Goal: Transaction & Acquisition: Purchase product/service

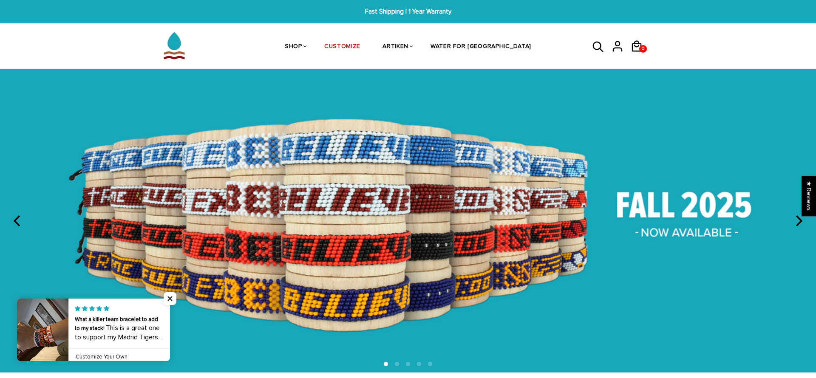
click at [173, 299] on span "Close popup widget" at bounding box center [170, 299] width 13 height 13
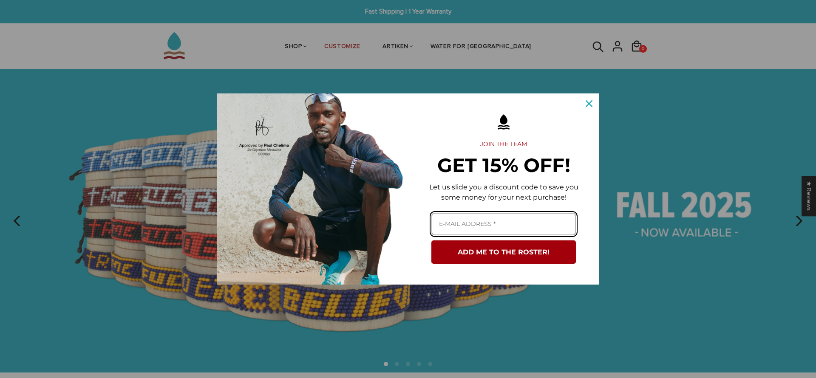
click at [495, 219] on input "Email field" at bounding box center [504, 224] width 145 height 23
type input "antony-hoarau@hotmail.com"
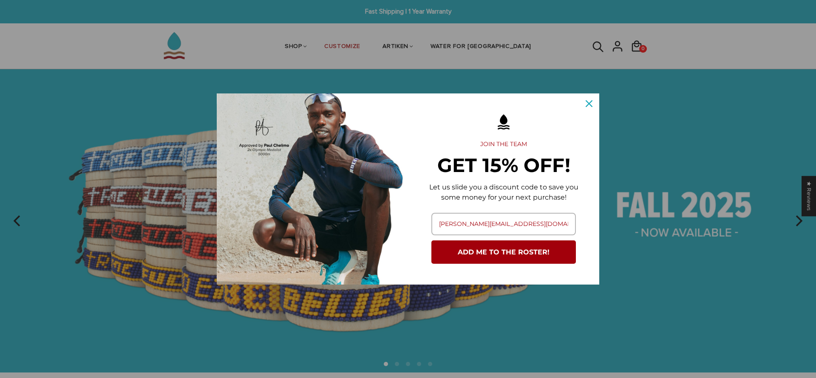
click at [533, 260] on button "ADD ME TO THE ROSTER!" at bounding box center [504, 252] width 145 height 23
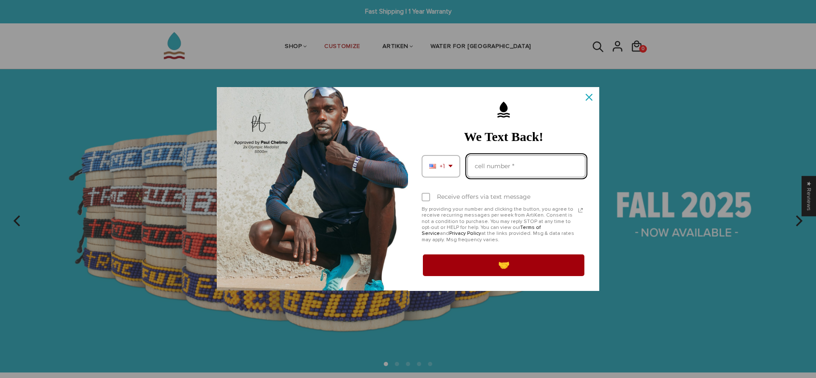
click at [490, 170] on input "Phone number field" at bounding box center [526, 166] width 119 height 23
type input "3102186592"
click at [498, 267] on button "🤝" at bounding box center [504, 265] width 164 height 24
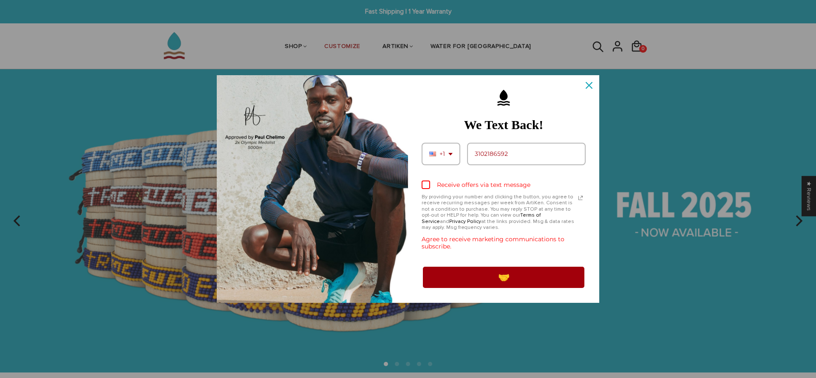
click at [426, 184] on div "Marketing offer form" at bounding box center [426, 185] width 9 height 9
click at [426, 184] on input "Receive offers via text message" at bounding box center [425, 186] width 6 height 6
checkbox input "true"
click at [483, 279] on button "🤝" at bounding box center [504, 278] width 164 height 24
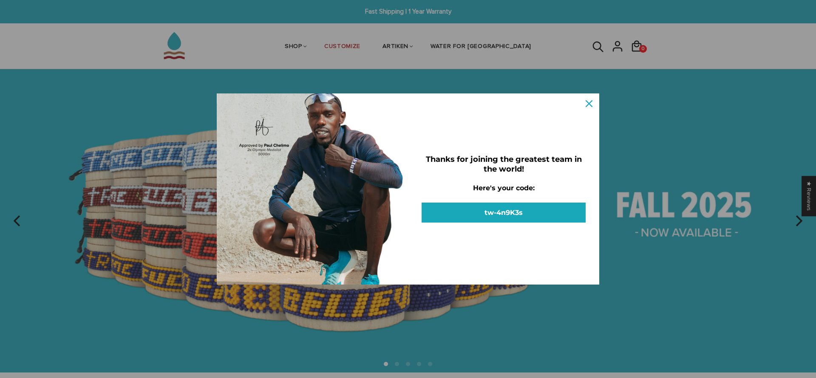
click at [536, 203] on button "tw-4n9K3s" at bounding box center [504, 213] width 164 height 20
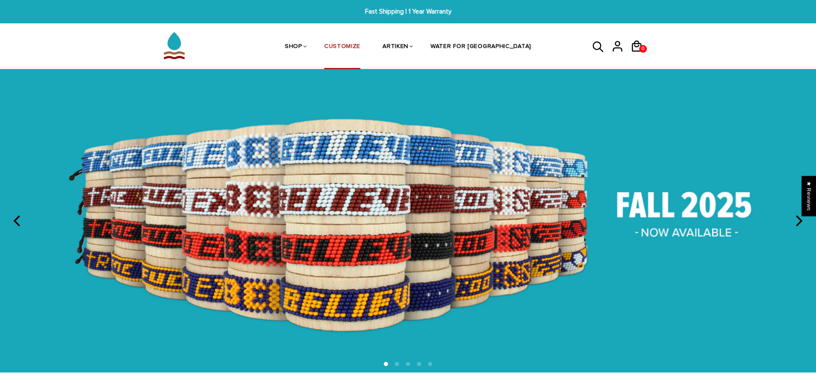
click at [361, 45] on link "CUSTOMIZE" at bounding box center [342, 47] width 36 height 45
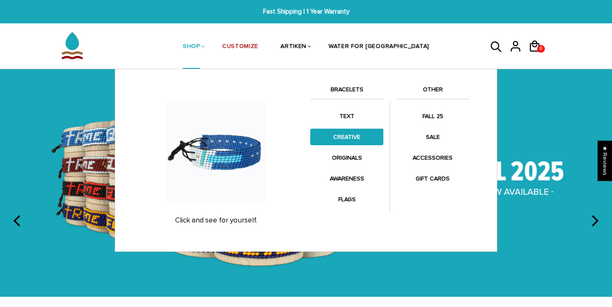
click at [355, 134] on link "CREATIVE" at bounding box center [346, 137] width 73 height 17
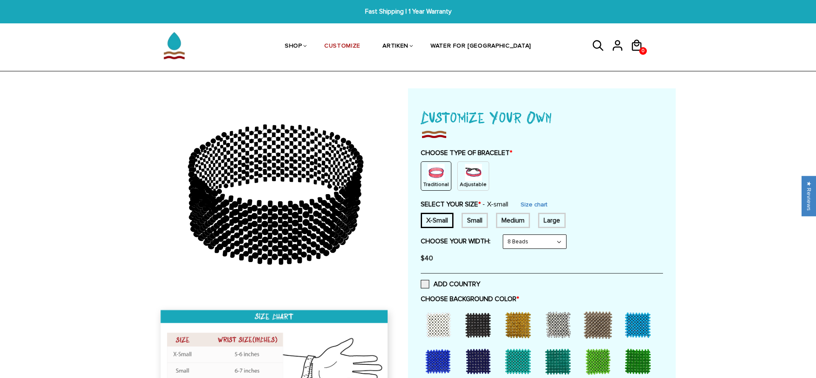
click at [478, 171] on img at bounding box center [473, 172] width 17 height 17
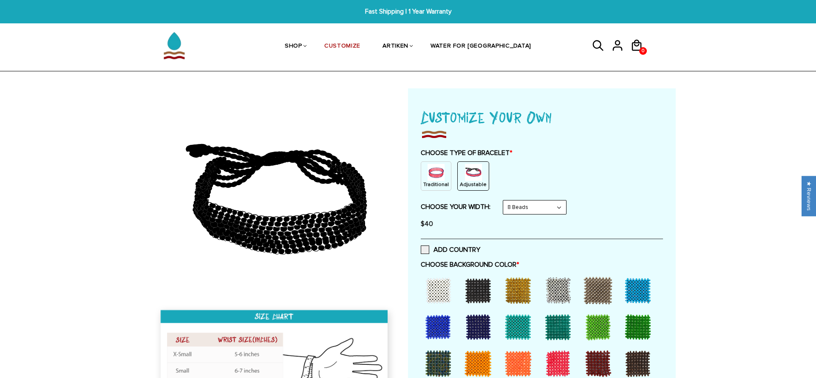
click at [439, 169] on img at bounding box center [436, 172] width 17 height 17
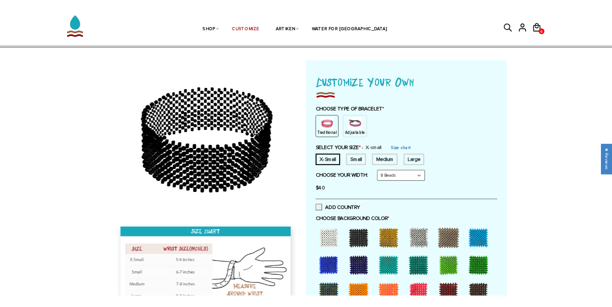
scroll to position [26, 0]
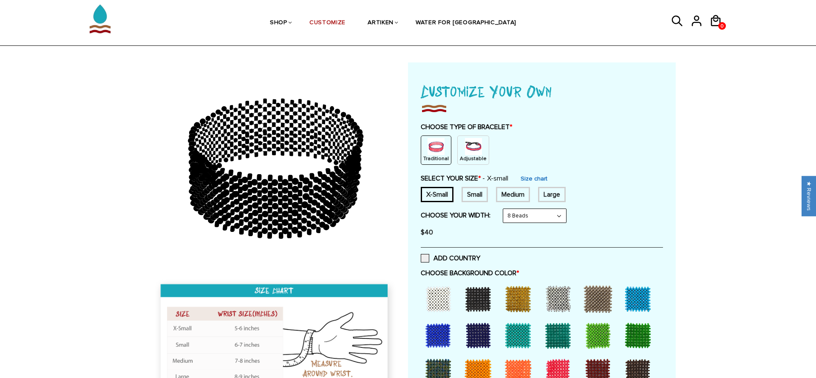
click at [542, 178] on link "Size chart" at bounding box center [534, 178] width 27 height 7
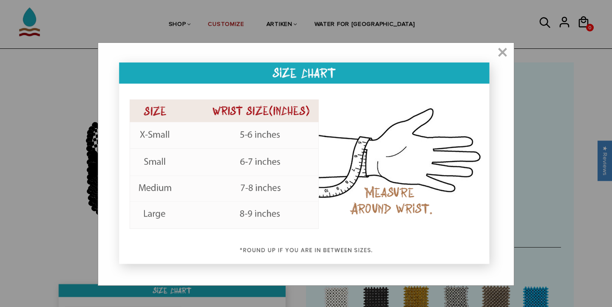
click at [250, 185] on img at bounding box center [306, 166] width 398 height 230
click at [503, 57] on span "×" at bounding box center [502, 53] width 11 height 9
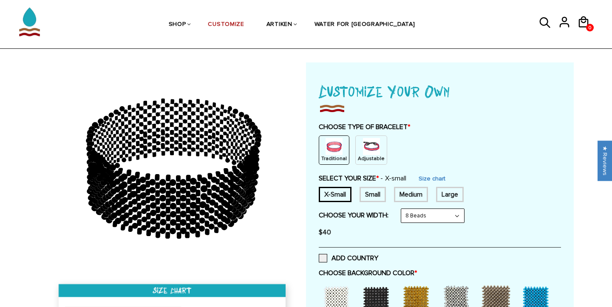
click at [420, 191] on div "Medium" at bounding box center [411, 194] width 34 height 15
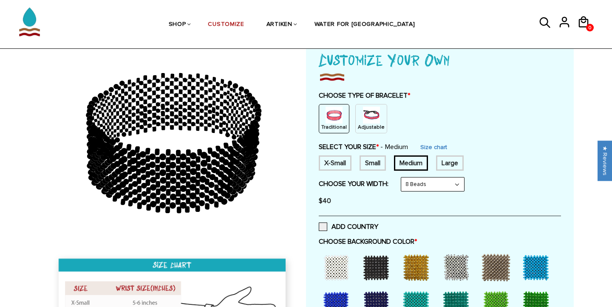
scroll to position [60, 0]
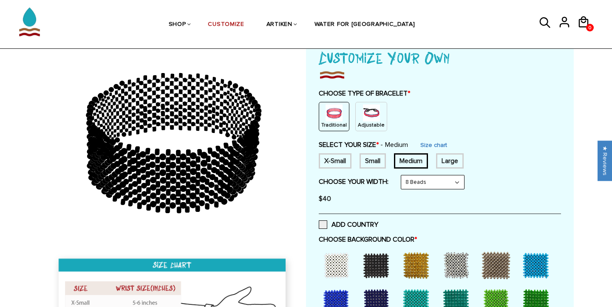
select select "10-beads"
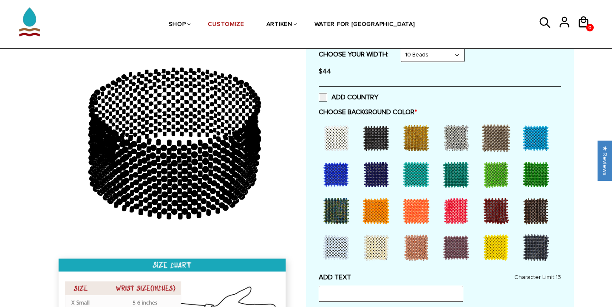
scroll to position [189, 0]
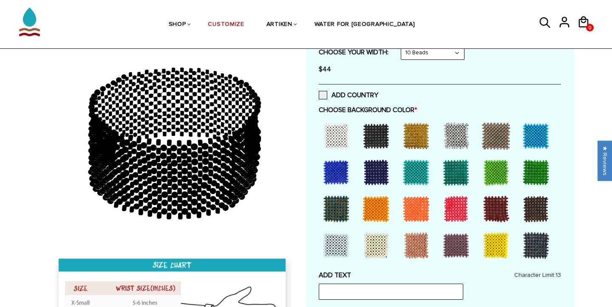
click at [338, 129] on div at bounding box center [336, 136] width 34 height 34
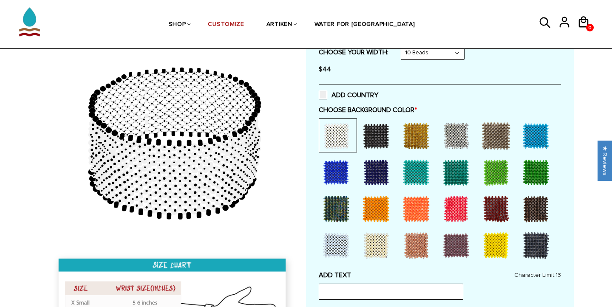
click at [335, 237] on div at bounding box center [336, 246] width 34 height 34
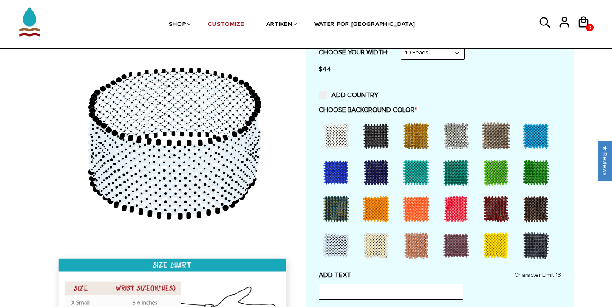
click at [458, 136] on div at bounding box center [456, 136] width 34 height 34
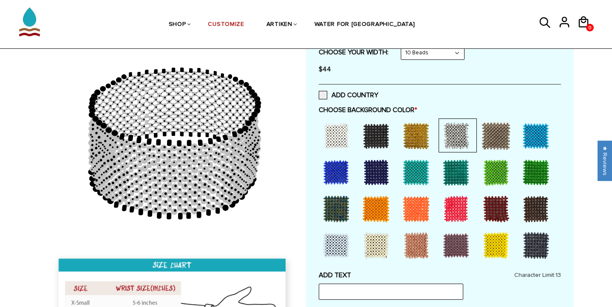
click at [500, 134] on div at bounding box center [496, 136] width 34 height 34
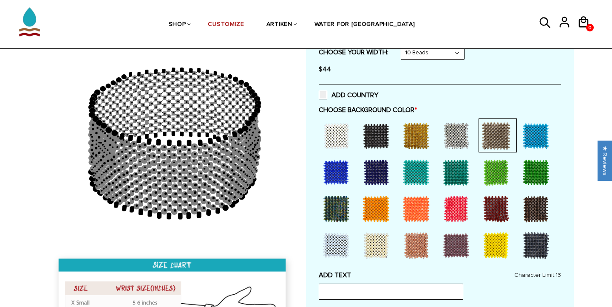
click at [335, 139] on div at bounding box center [336, 136] width 34 height 34
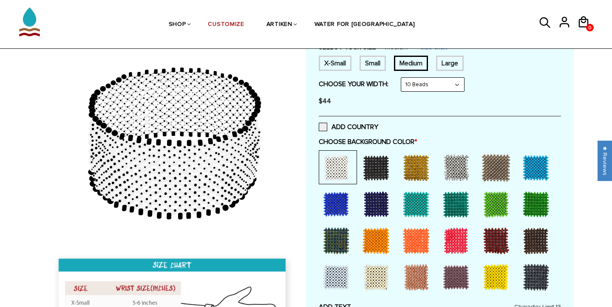
scroll to position [166, 0]
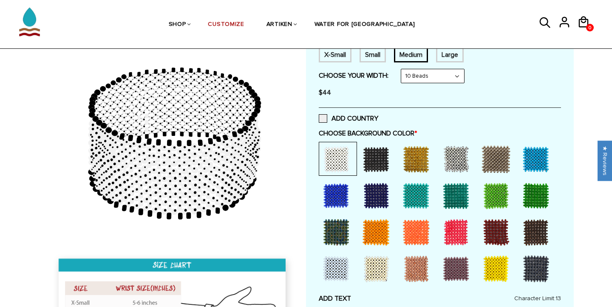
click at [379, 163] on div at bounding box center [376, 159] width 34 height 34
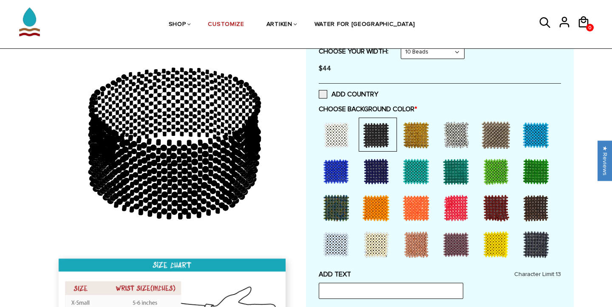
scroll to position [190, 0]
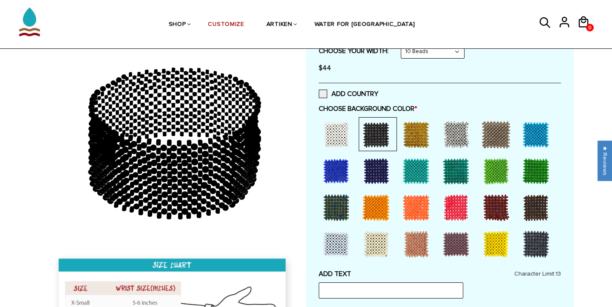
click at [533, 244] on div at bounding box center [536, 244] width 34 height 34
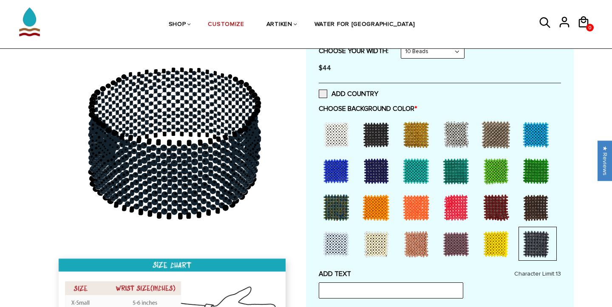
click at [538, 131] on div at bounding box center [536, 135] width 34 height 34
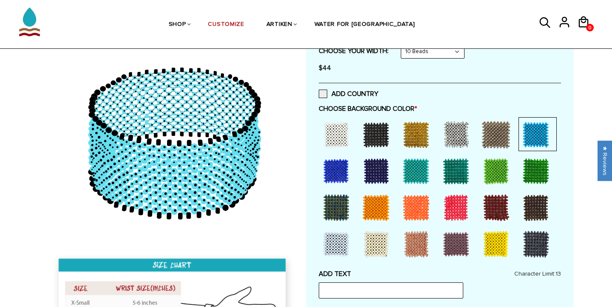
click at [459, 135] on div at bounding box center [456, 135] width 34 height 34
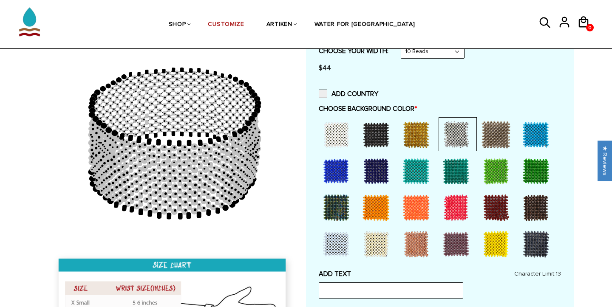
click at [338, 241] on div at bounding box center [336, 244] width 34 height 34
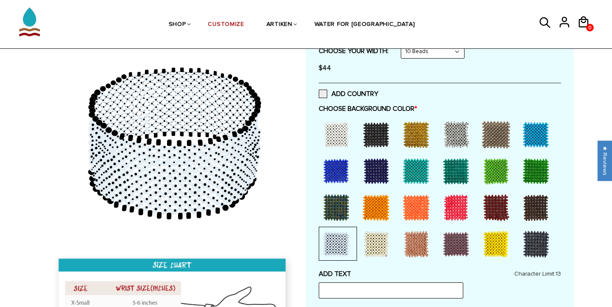
click at [381, 125] on div at bounding box center [376, 135] width 34 height 34
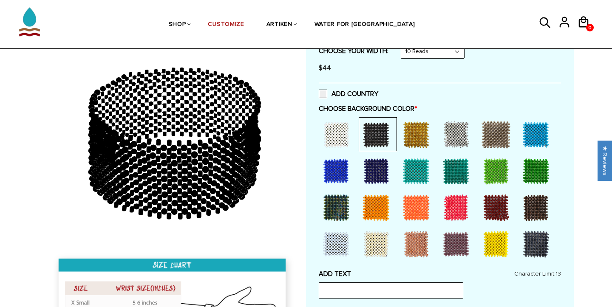
click at [533, 236] on div at bounding box center [536, 244] width 34 height 34
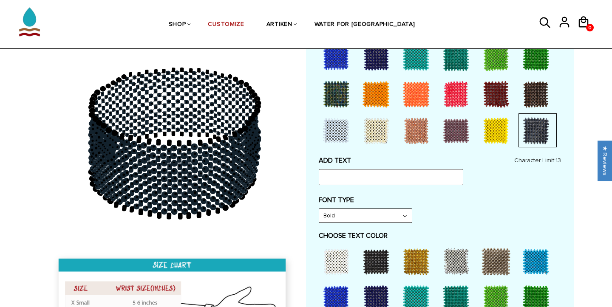
scroll to position [430, 0]
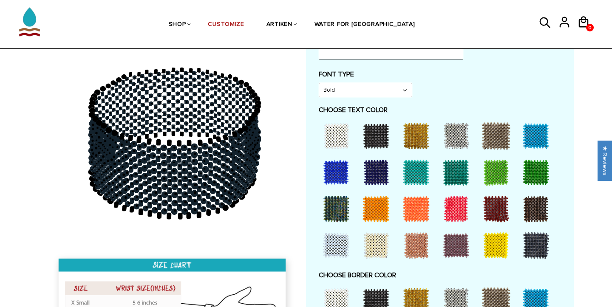
click at [506, 249] on div at bounding box center [496, 246] width 34 height 34
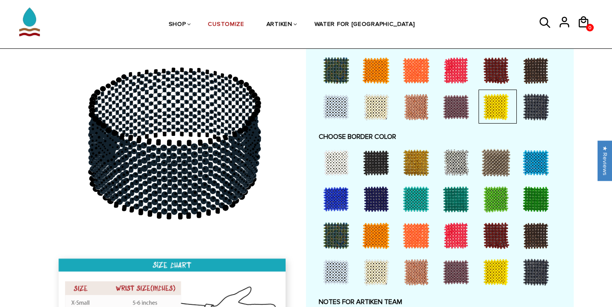
scroll to position [569, 0]
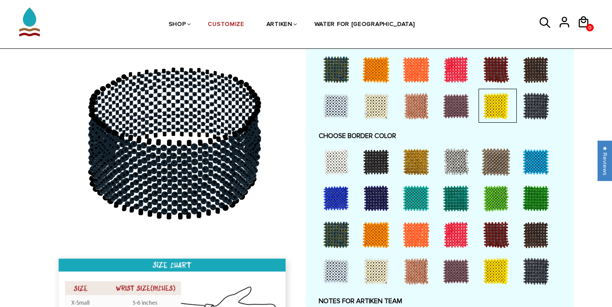
click at [495, 261] on div at bounding box center [496, 272] width 34 height 34
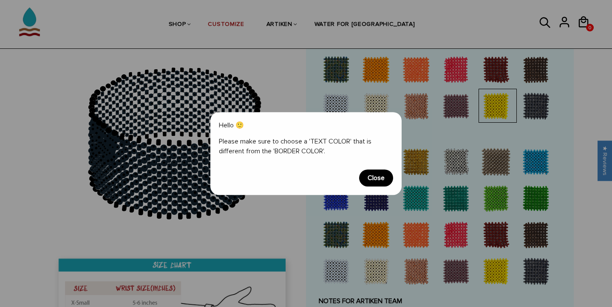
click at [374, 178] on span "Close" at bounding box center [376, 178] width 34 height 17
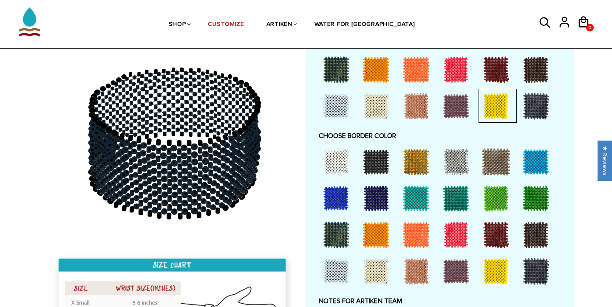
click at [499, 261] on div at bounding box center [496, 272] width 34 height 34
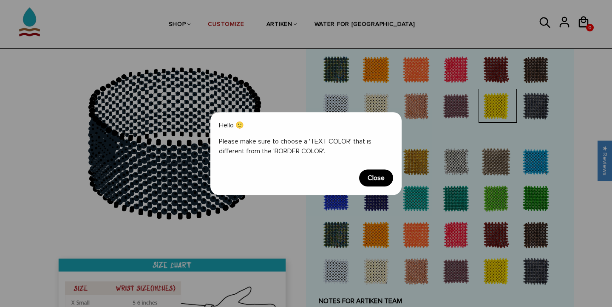
click at [375, 181] on span "Close" at bounding box center [376, 178] width 34 height 17
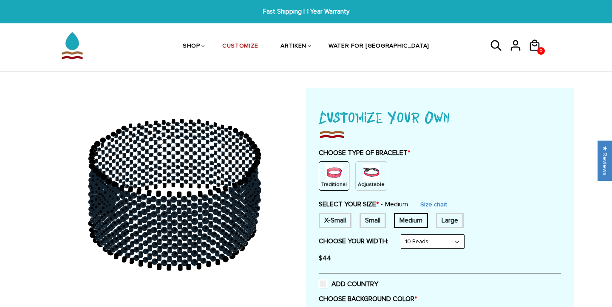
scroll to position [0, 0]
click at [259, 43] on link "CUSTOMIZE" at bounding box center [240, 47] width 36 height 44
